Goal: Information Seeking & Learning: Learn about a topic

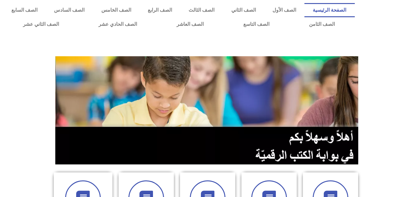
scroll to position [184, 0]
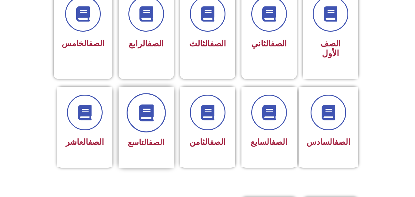
click at [141, 107] on icon at bounding box center [146, 112] width 17 height 17
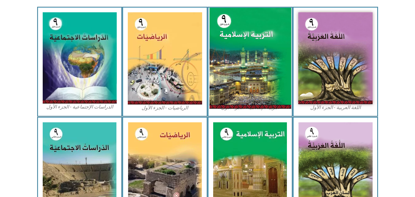
scroll to position [184, 0]
click at [240, 46] on img at bounding box center [250, 58] width 82 height 101
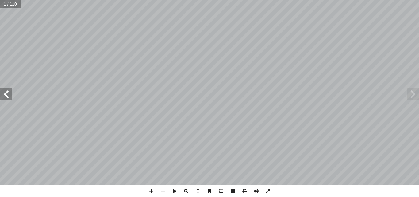
click at [7, 97] on span at bounding box center [6, 94] width 12 height 12
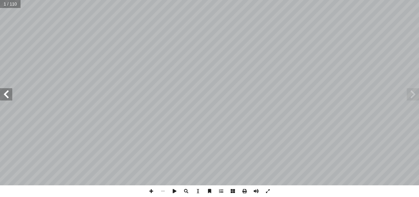
click at [7, 97] on span at bounding box center [6, 94] width 12 height 12
click at [11, 96] on span at bounding box center [6, 94] width 12 height 12
click at [3, 90] on span at bounding box center [6, 94] width 12 height 12
click at [8, 98] on span at bounding box center [6, 94] width 12 height 12
click at [11, 97] on span at bounding box center [6, 94] width 12 height 12
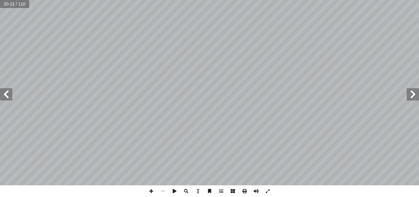
click at [416, 94] on span at bounding box center [413, 94] width 12 height 12
click at [9, 97] on span at bounding box center [6, 94] width 12 height 12
click at [414, 94] on span at bounding box center [413, 94] width 12 height 12
click at [6, 95] on span at bounding box center [6, 94] width 12 height 12
